Goal: Task Accomplishment & Management: Use online tool/utility

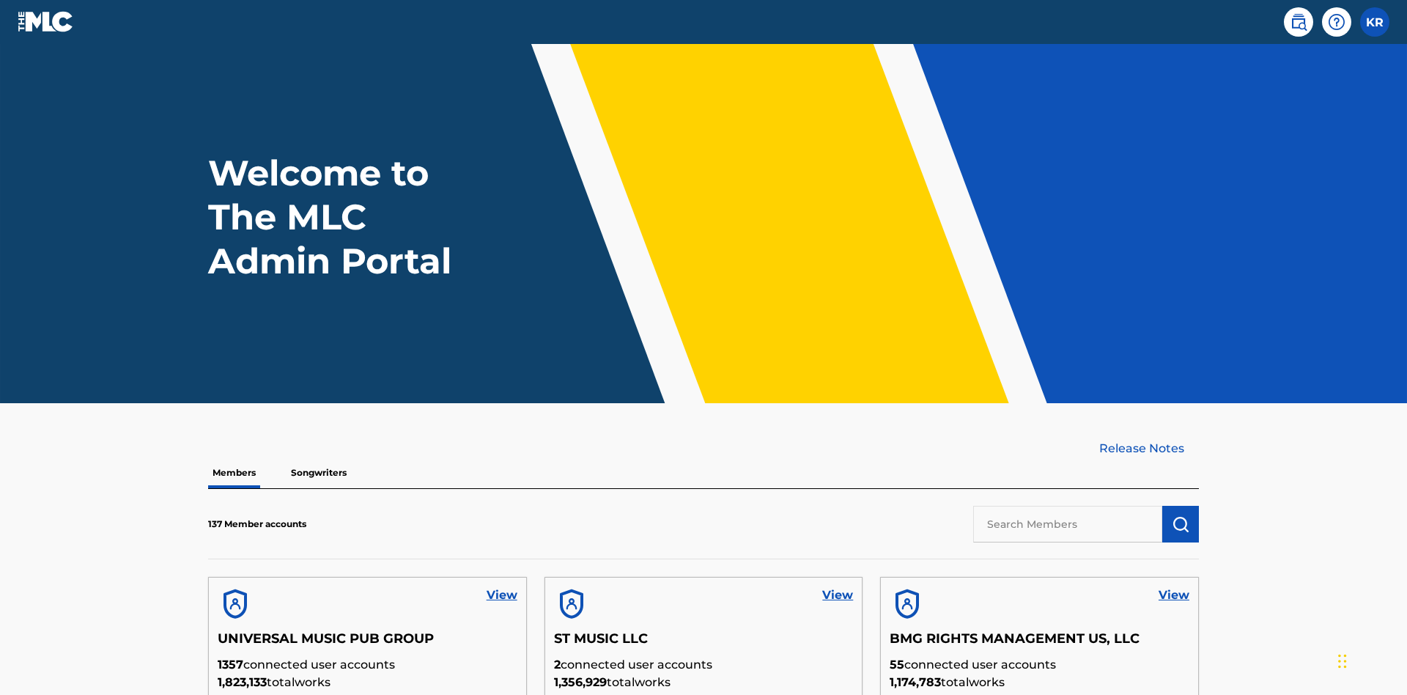
click at [1067, 506] on input "text" at bounding box center [1067, 524] width 189 height 37
click at [1180, 515] on img "submit" at bounding box center [1180, 524] width 18 height 18
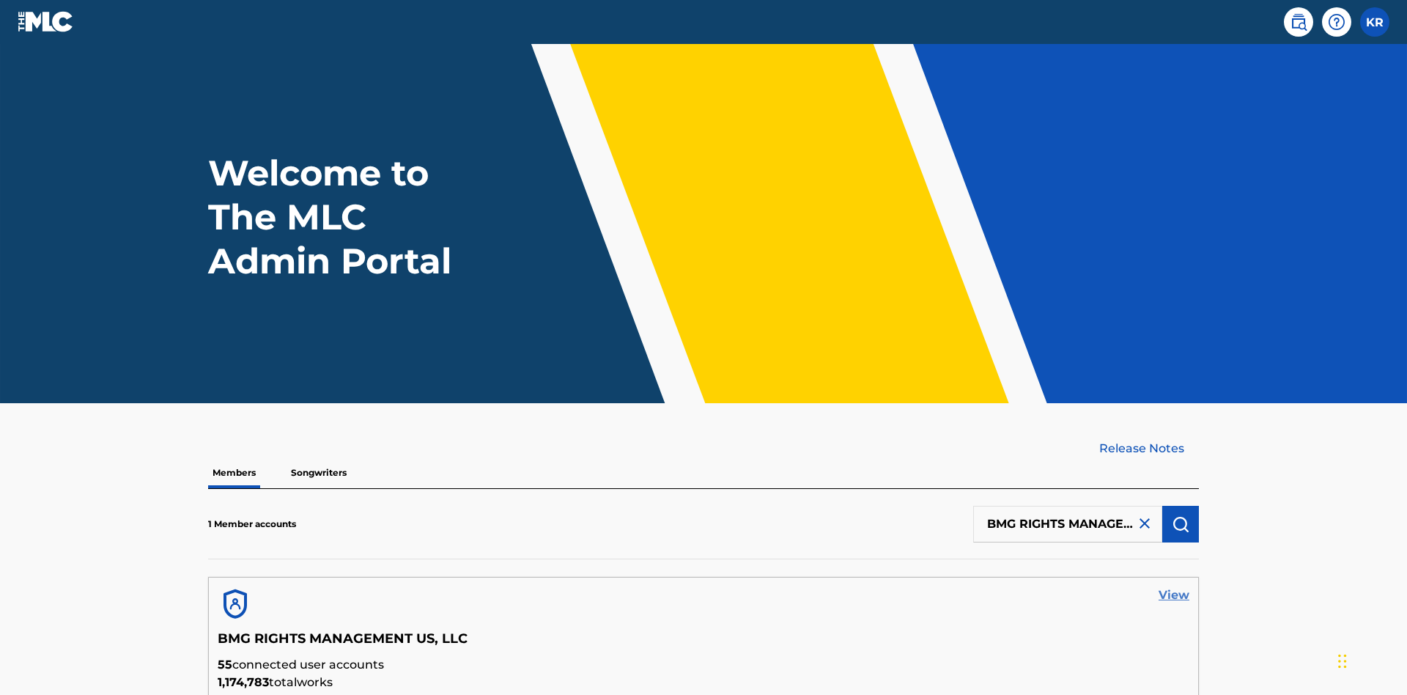
click at [1174, 586] on link "View" at bounding box center [1173, 595] width 31 height 18
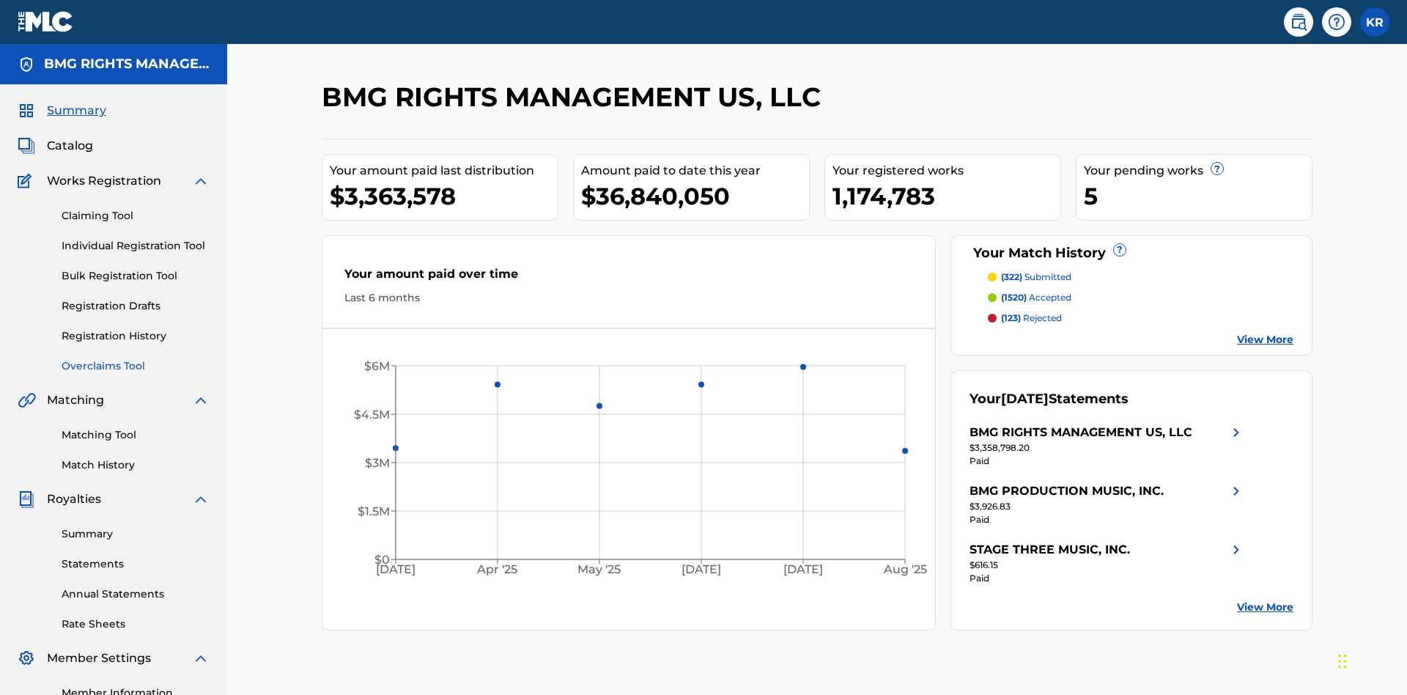
click at [136, 358] on link "Overclaims Tool" at bounding box center [136, 365] width 148 height 15
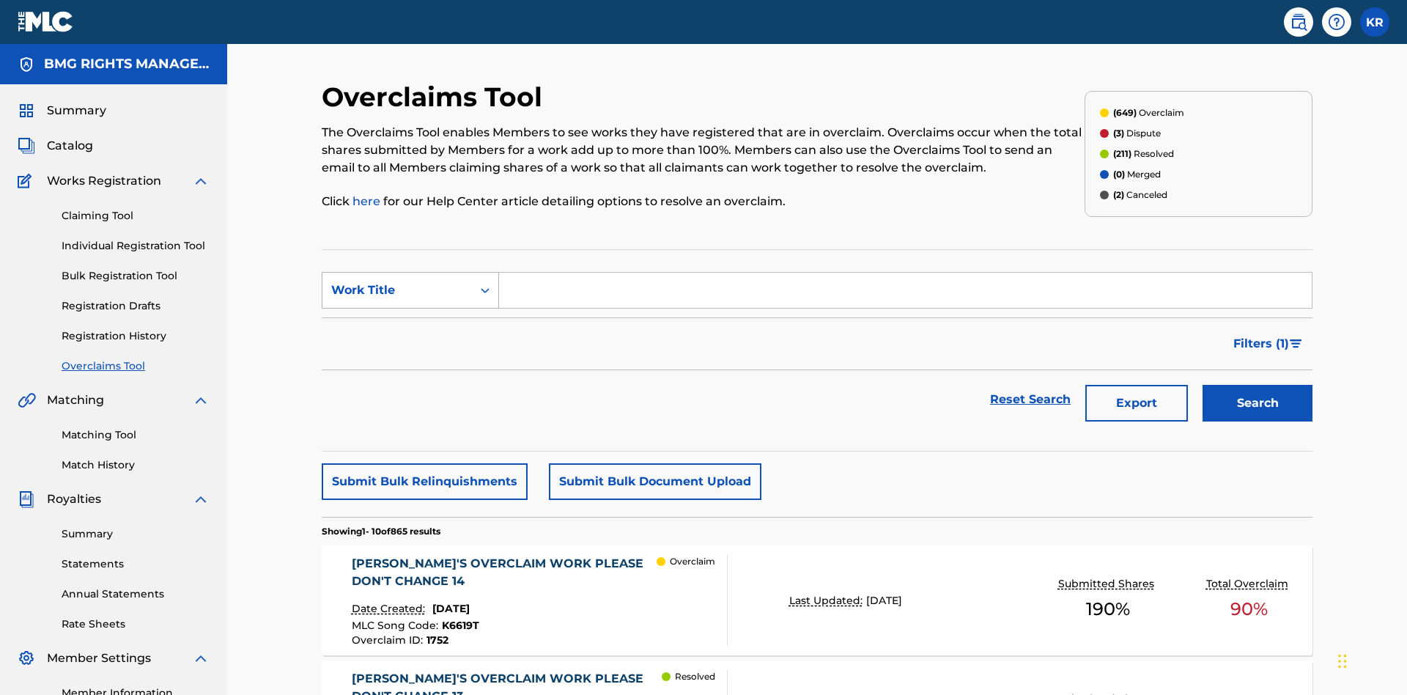
click at [397, 281] on div "Work Title" at bounding box center [397, 290] width 132 height 18
click at [410, 308] on div "MLC Song Code" at bounding box center [410, 326] width 176 height 37
click at [1257, 385] on button "Search" at bounding box center [1257, 403] width 110 height 37
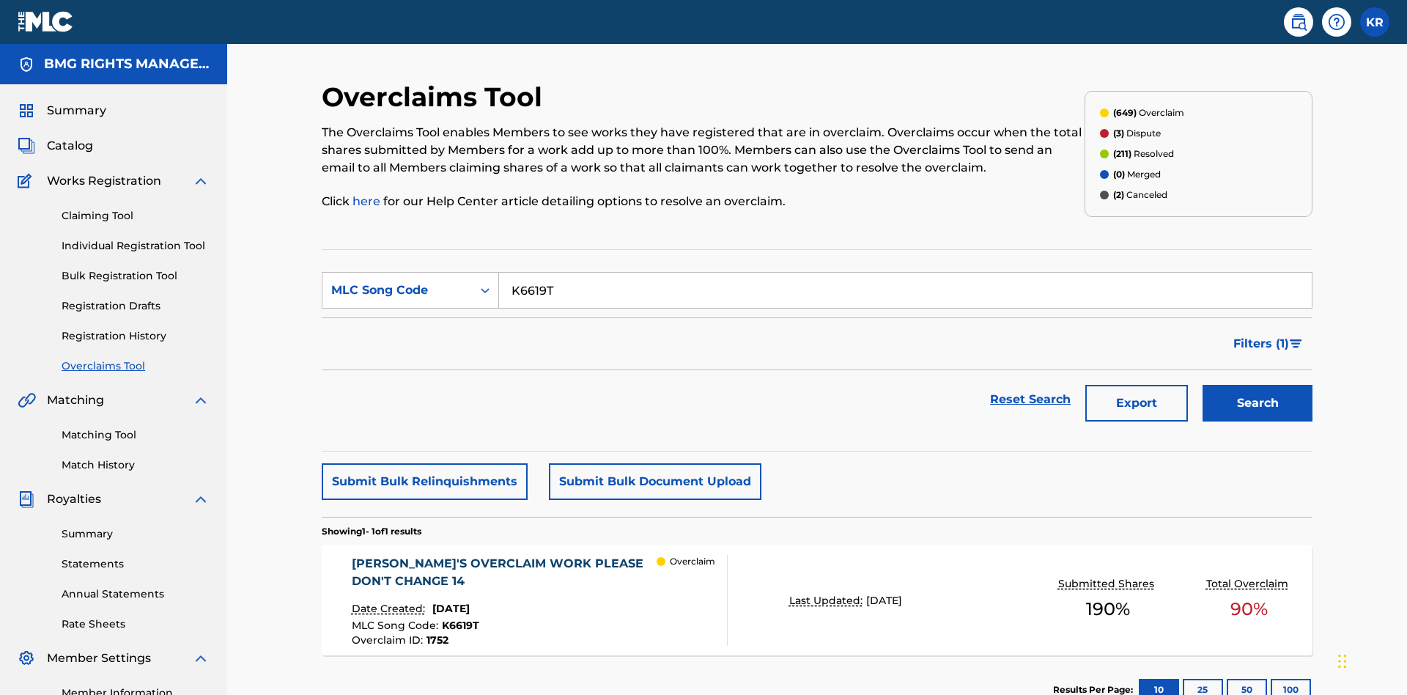
click at [436, 633] on span "1752" at bounding box center [437, 639] width 22 height 13
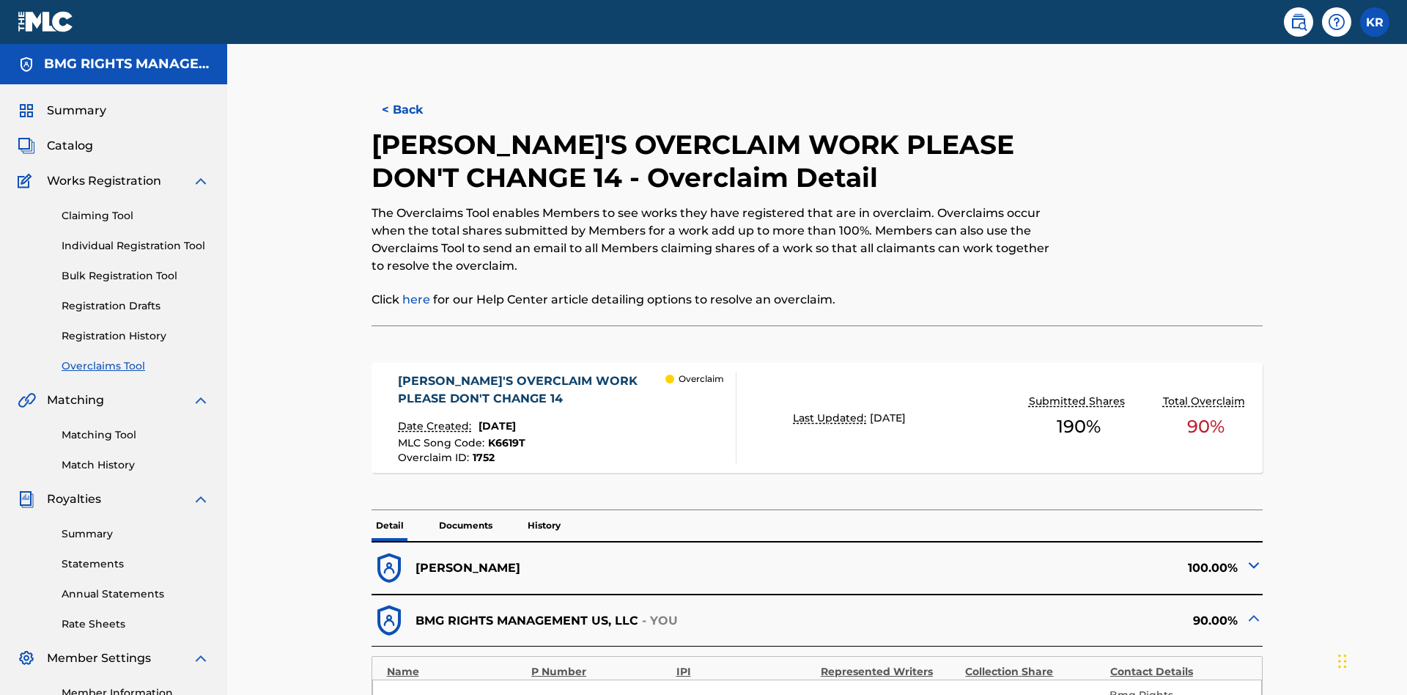
scroll to position [40, 0]
